Goal: Information Seeking & Learning: Find specific fact

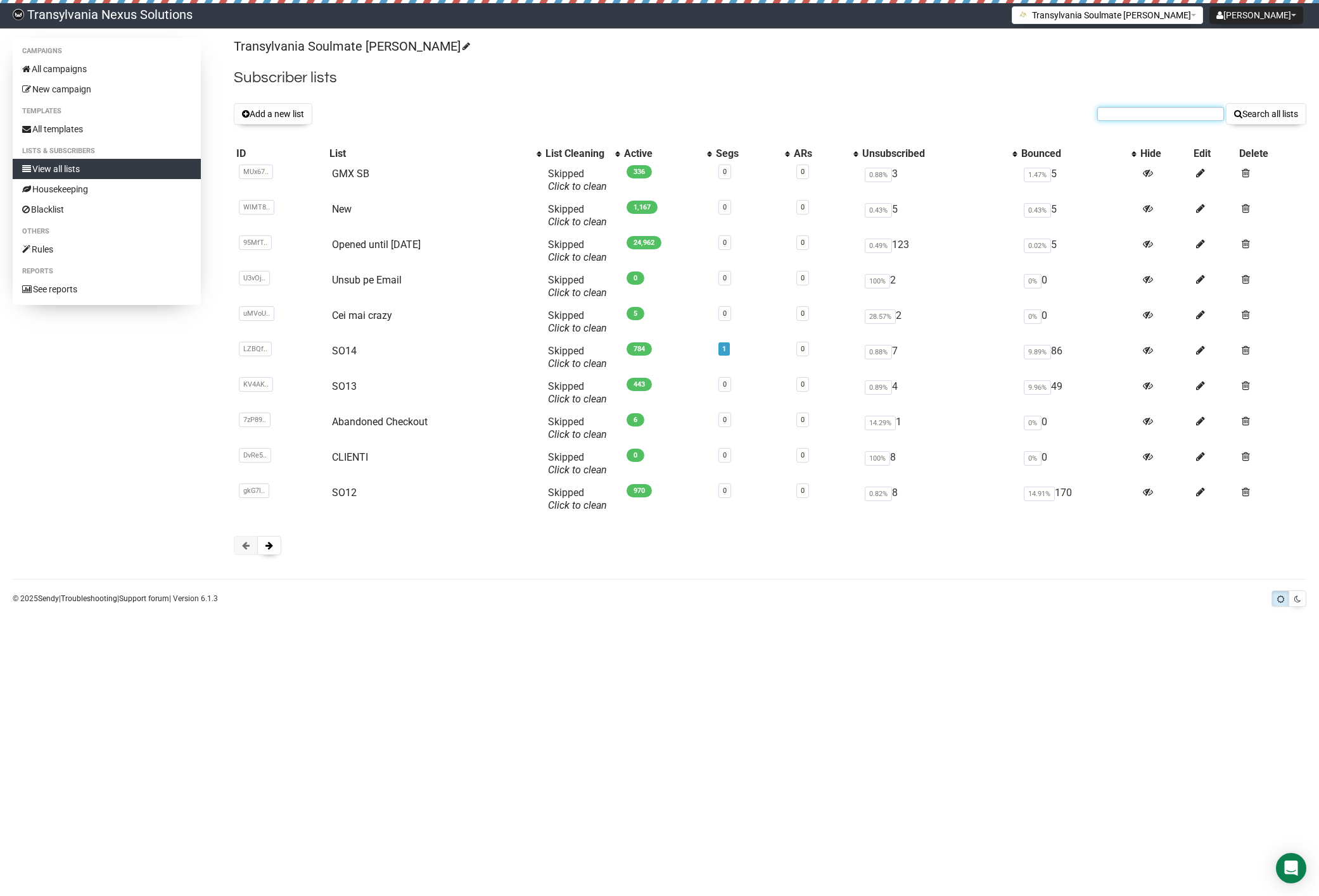
click at [1110, 120] on input "text" at bounding box center [1160, 114] width 127 height 14
paste input "[EMAIL_ADDRESS][DOMAIN_NAME]"
type input "[EMAIL_ADDRESS][DOMAIN_NAME]"
click at [1237, 105] on button "Search all lists" at bounding box center [1266, 114] width 81 height 22
click at [344, 207] on link "New" at bounding box center [342, 209] width 20 height 12
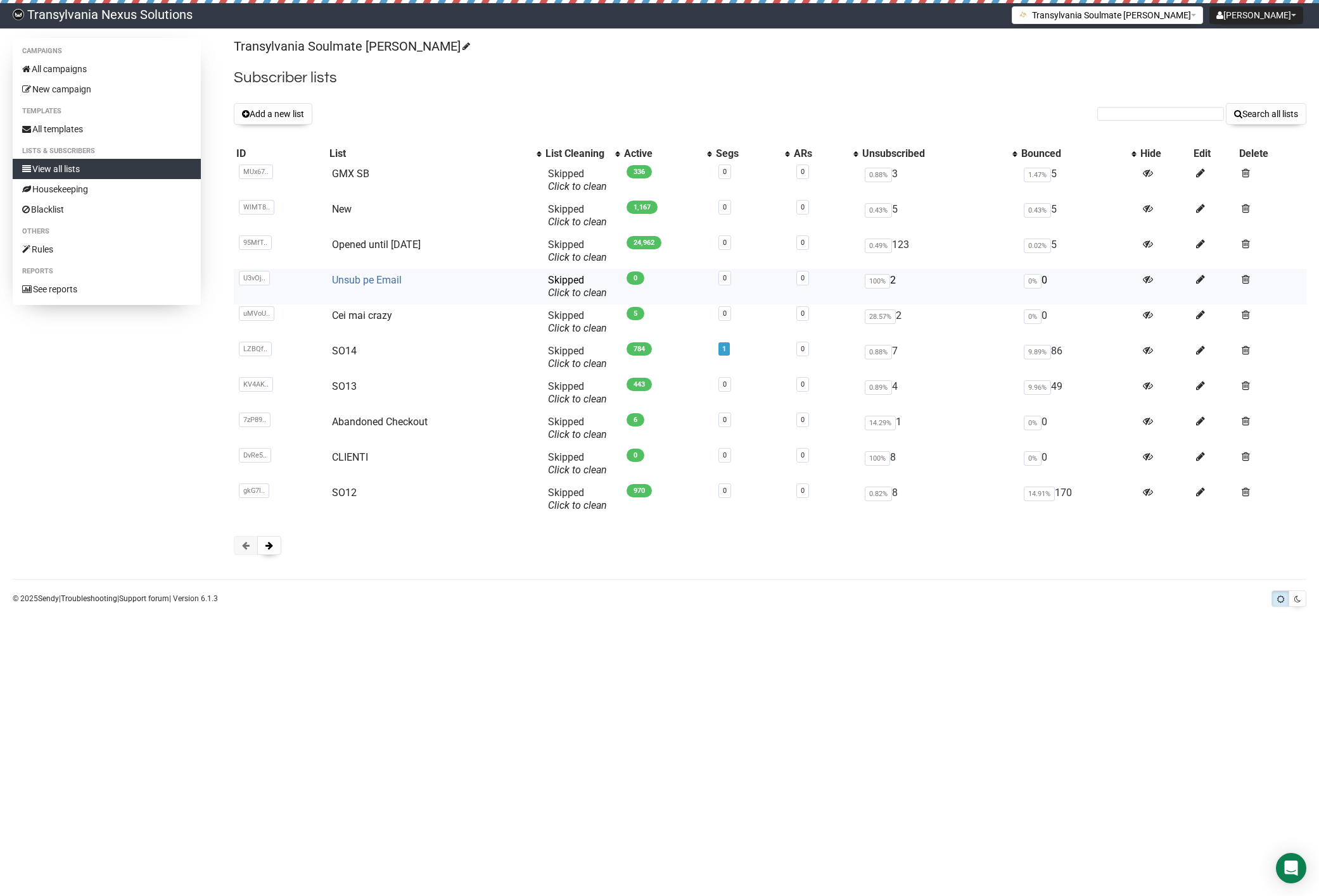
click at [371, 280] on link "Unsub pe Email" at bounding box center [366, 280] width 70 height 12
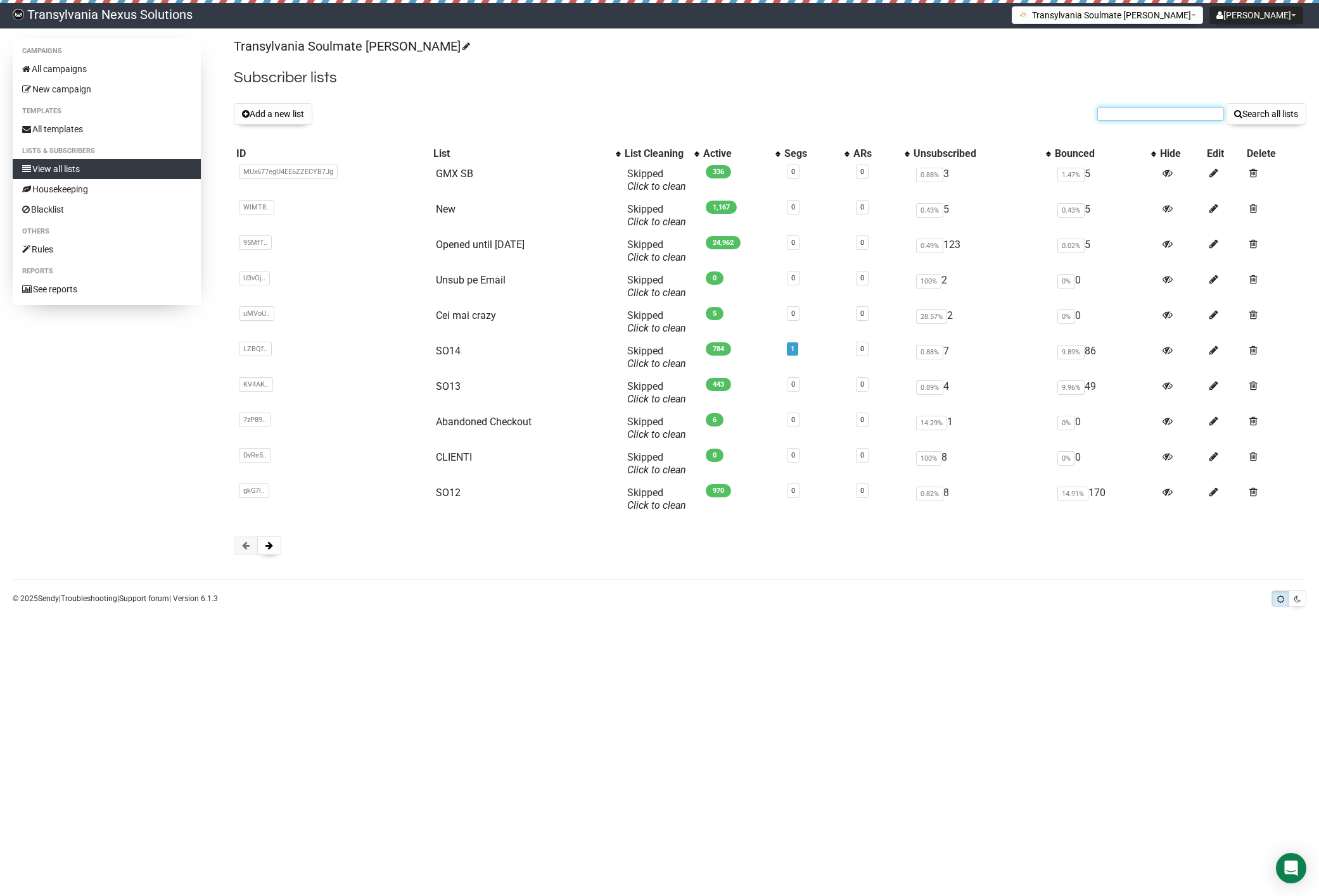
paste input "nobodyknowsme55@web.de"
type input "nobodyknowsme55@web.de"
click at [1248, 125] on div "Transylvania Soulmate Decoder Subscriber lists Add a new list nobodyknowsme55@w…" at bounding box center [769, 303] width 1073 height 530
click at [1248, 116] on button "Search all lists" at bounding box center [1266, 114] width 81 height 22
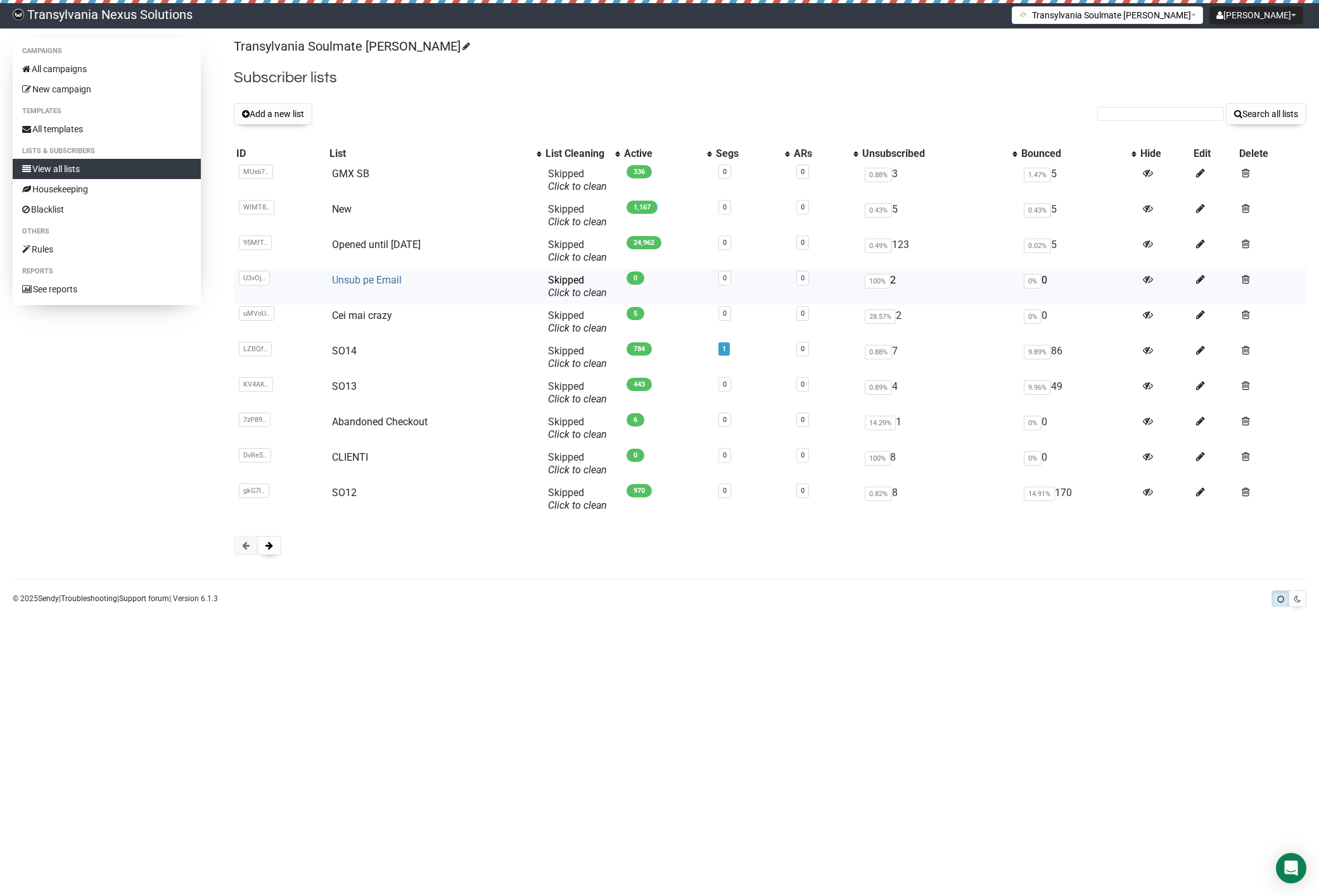
click at [369, 284] on link "Unsub pe Email" at bounding box center [366, 280] width 70 height 12
click at [1166, 116] on input "text" at bounding box center [1160, 114] width 127 height 14
paste input "[EMAIL_ADDRESS][DOMAIN_NAME]"
type input "[EMAIL_ADDRESS][DOMAIN_NAME]"
click at [1248, 120] on button "Search all lists" at bounding box center [1266, 114] width 81 height 22
